Goal: Task Accomplishment & Management: Complete application form

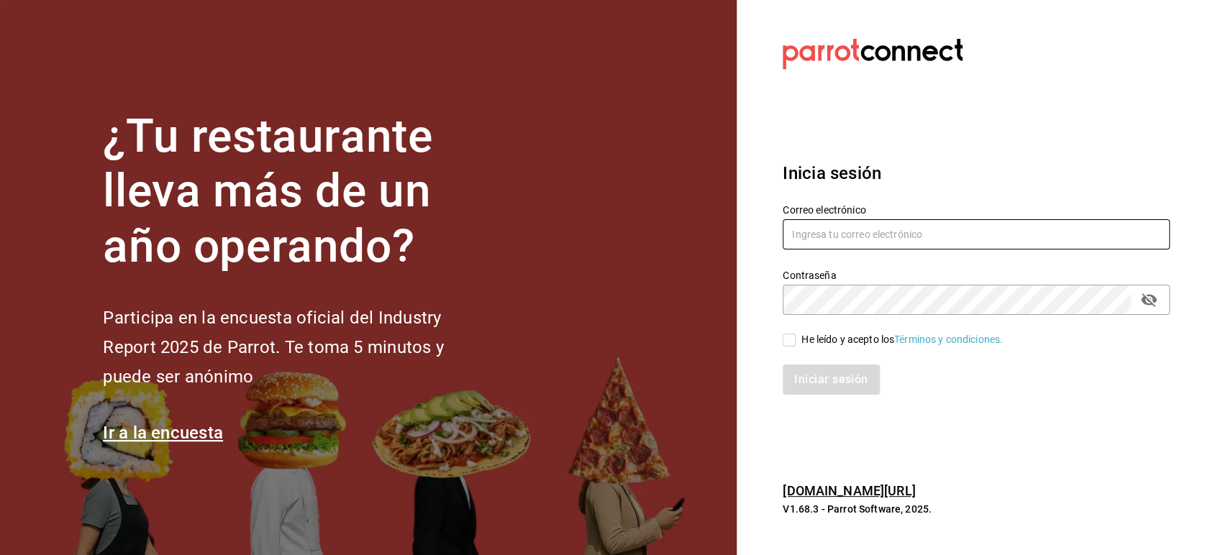
click at [811, 236] on input "text" at bounding box center [976, 234] width 387 height 30
type input "ANIMA.PV@HOTMAIL.COM"
click at [794, 348] on div "Iniciar sesión" at bounding box center [967, 370] width 404 height 47
drag, startPoint x: 788, startPoint y: 340, endPoint x: 800, endPoint y: 344, distance: 12.3
click at [800, 344] on label "He leído y acepto los Términos y condiciones." at bounding box center [893, 339] width 220 height 15
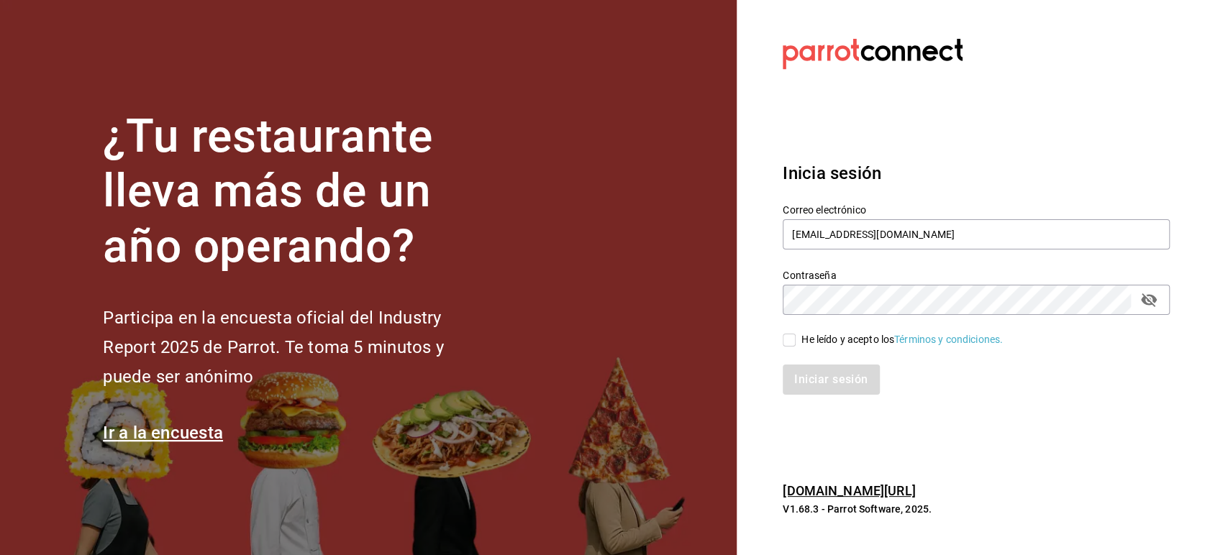
click at [796, 344] on input "He leído y acepto los Términos y condiciones." at bounding box center [789, 340] width 13 height 13
checkbox input "true"
click at [798, 384] on button "Iniciar sesión" at bounding box center [832, 380] width 98 height 30
